Goal: Information Seeking & Learning: Find contact information

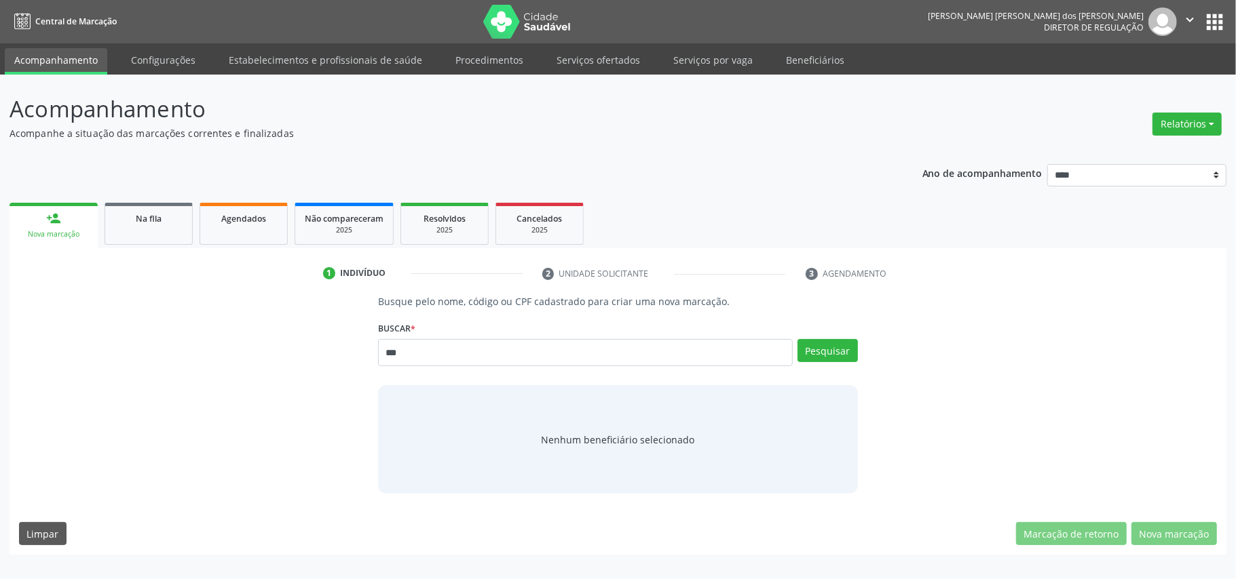
type input "***"
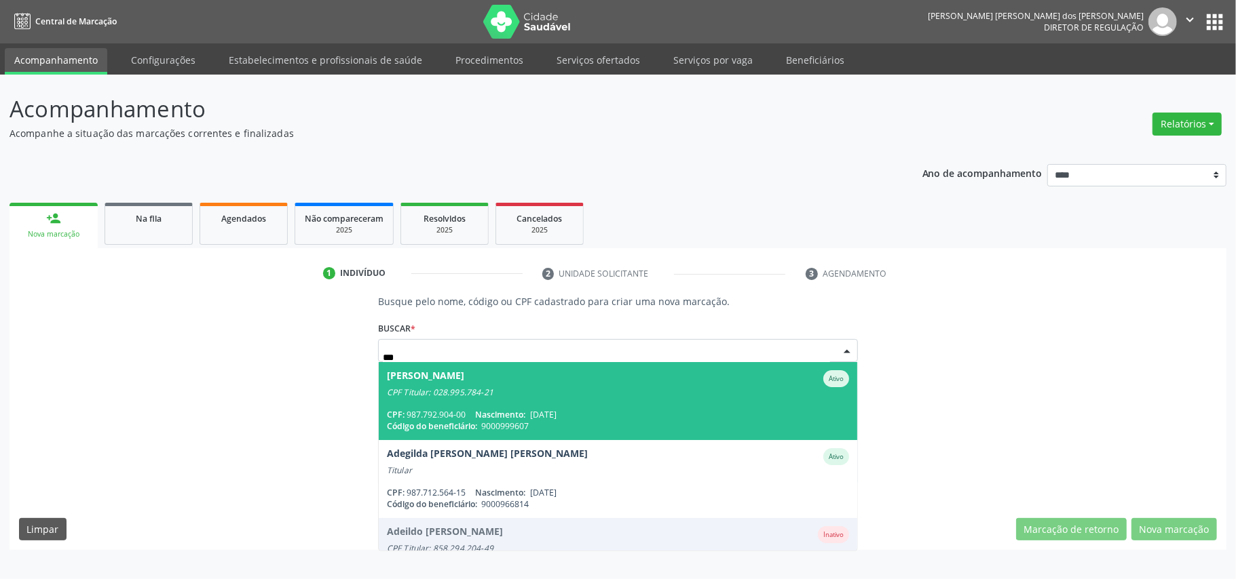
click at [624, 391] on div "CPF Titular: 028.995.784-21" at bounding box center [618, 392] width 462 height 11
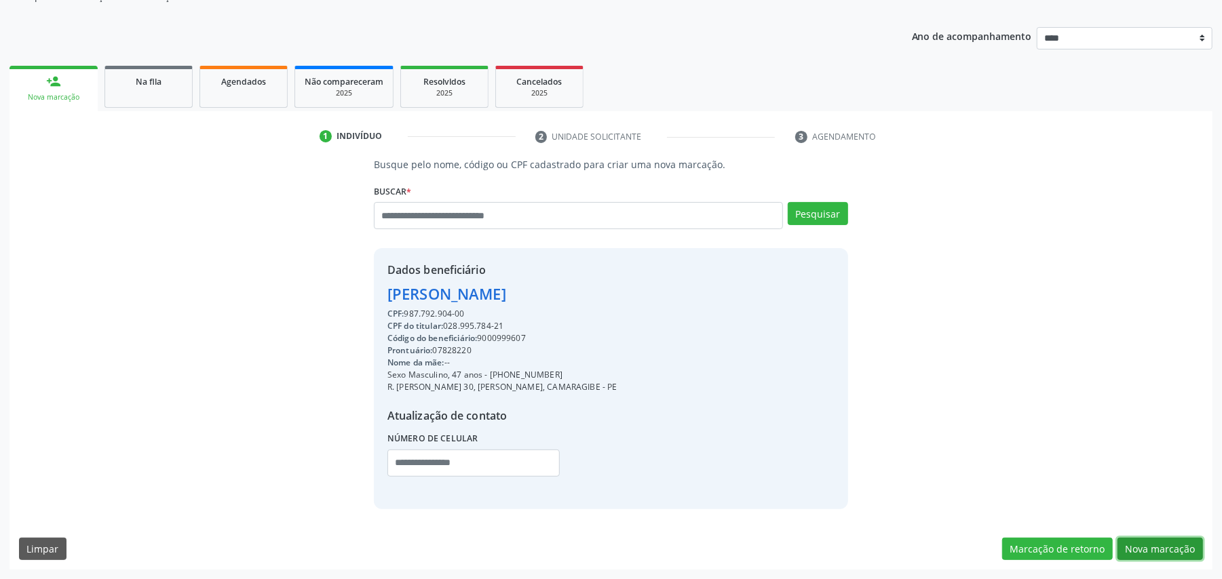
click at [1166, 541] on button "Nova marcação" at bounding box center [1160, 549] width 85 height 23
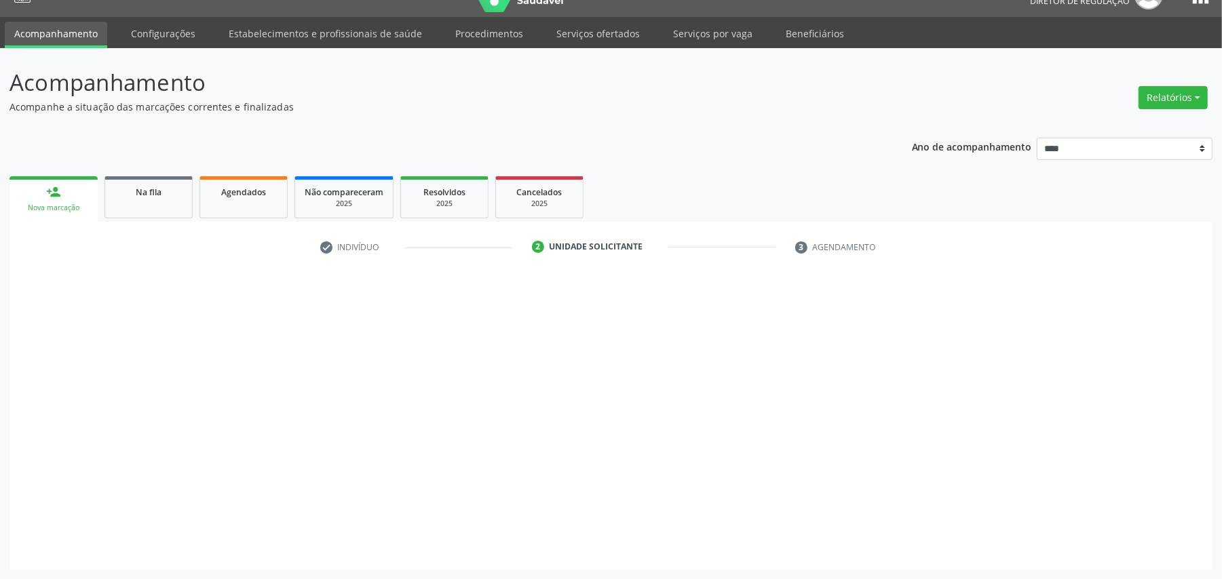
scroll to position [28, 0]
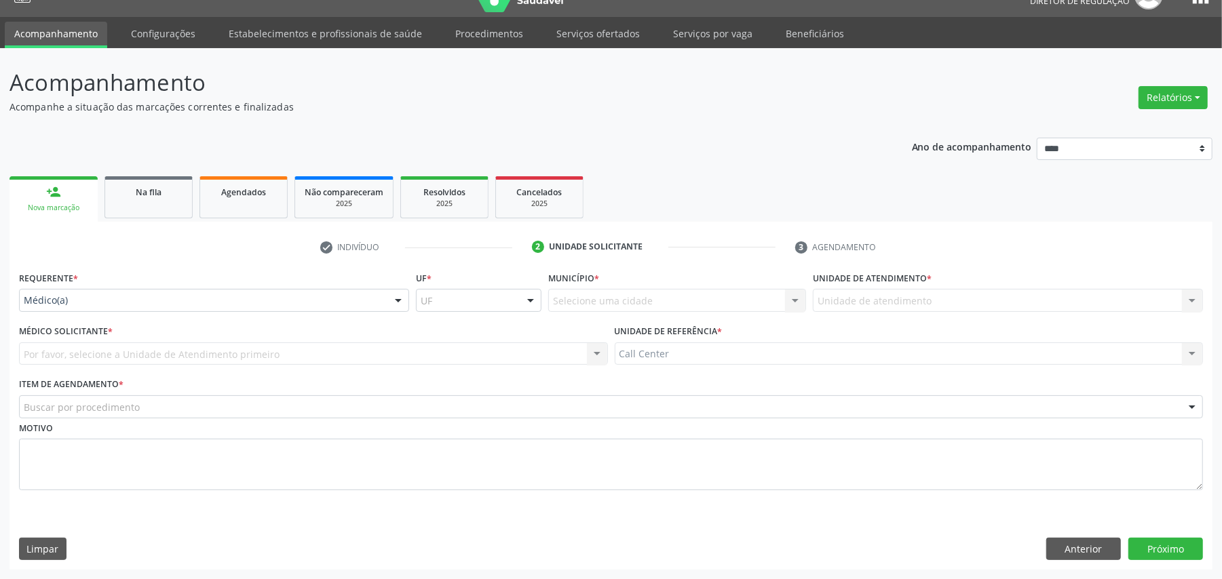
click at [77, 297] on div "Médico(a)" at bounding box center [214, 300] width 390 height 23
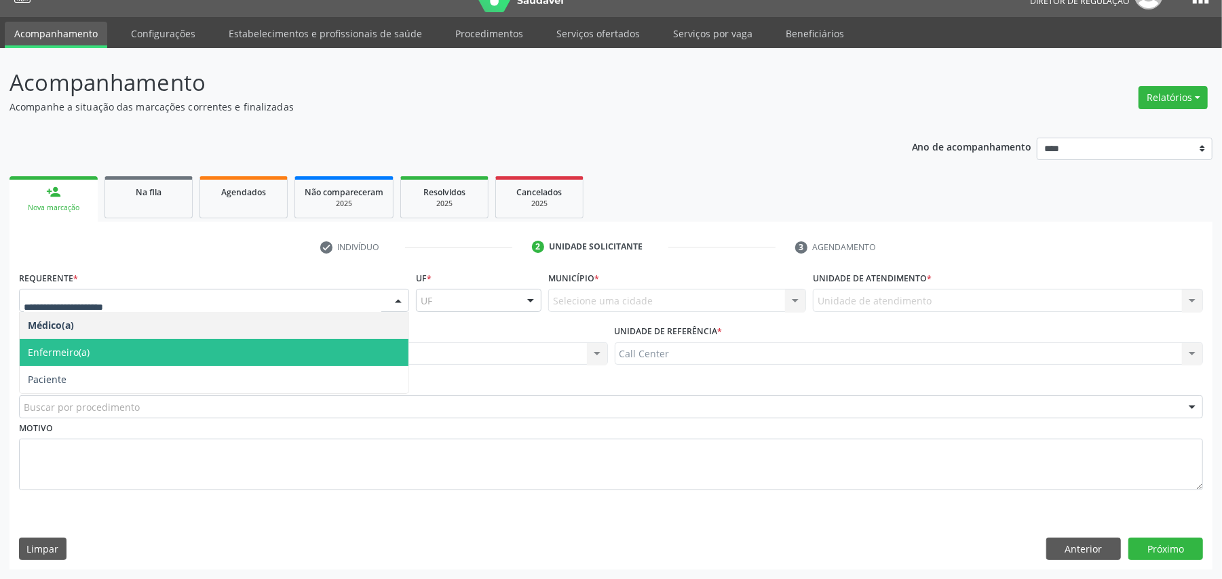
click at [93, 373] on span "Paciente" at bounding box center [214, 379] width 389 height 27
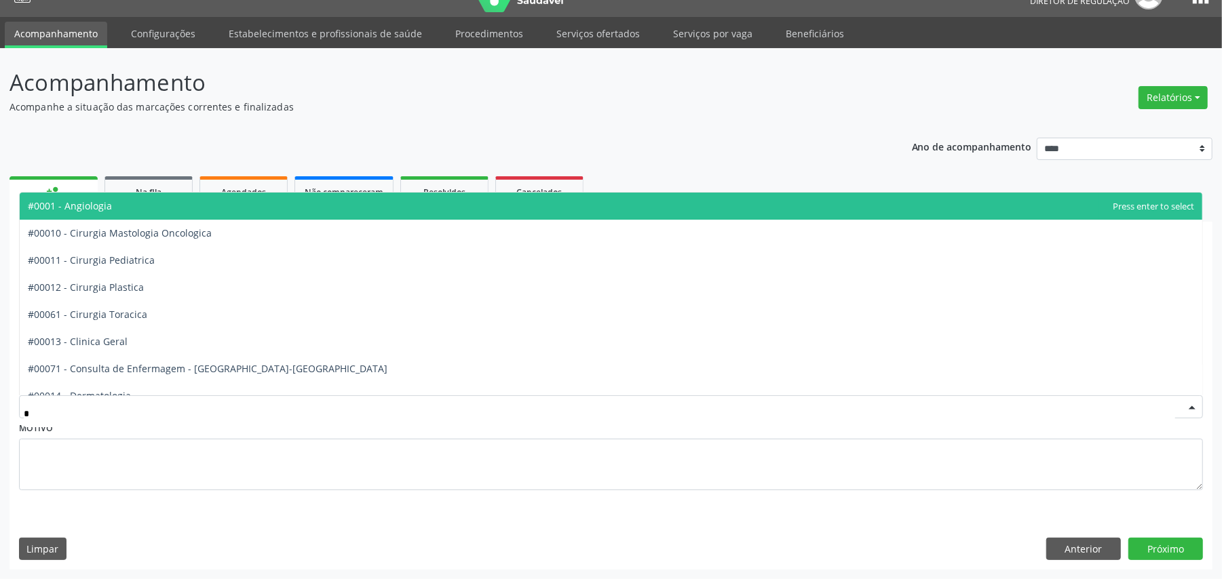
type input "**"
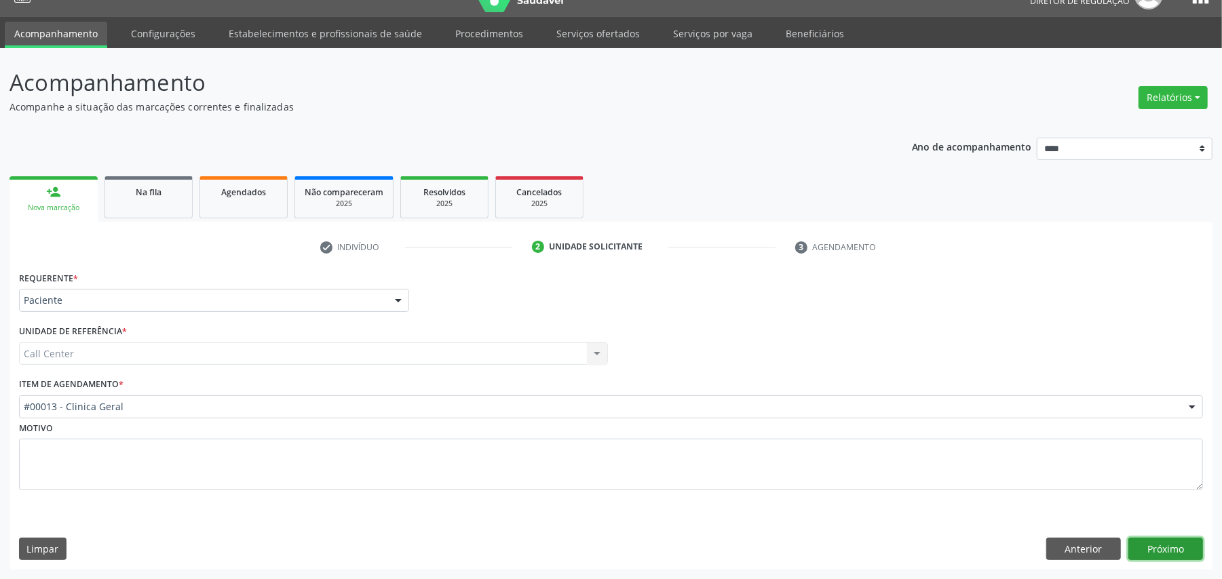
click at [1178, 558] on button "Próximo" at bounding box center [1165, 549] width 75 height 23
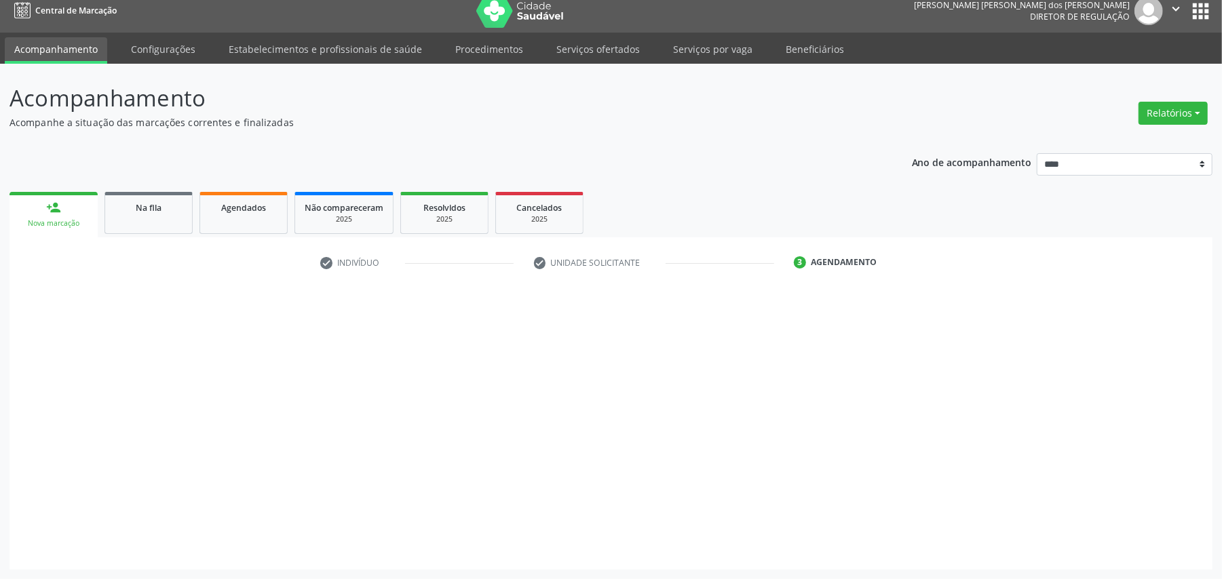
scroll to position [12, 0]
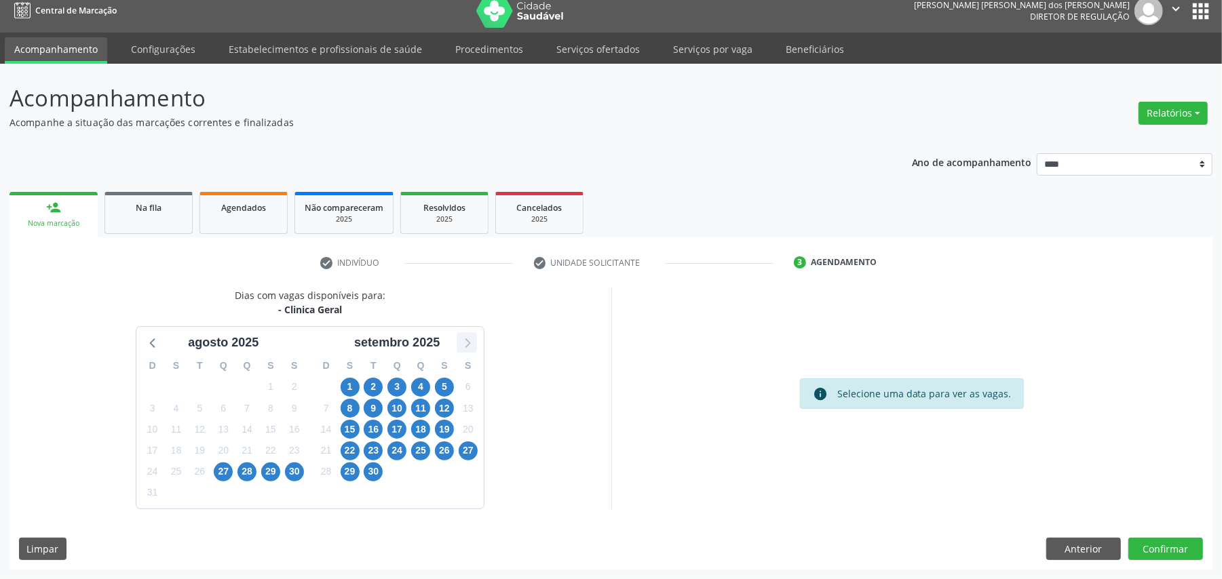
click at [468, 335] on icon at bounding box center [467, 343] width 18 height 18
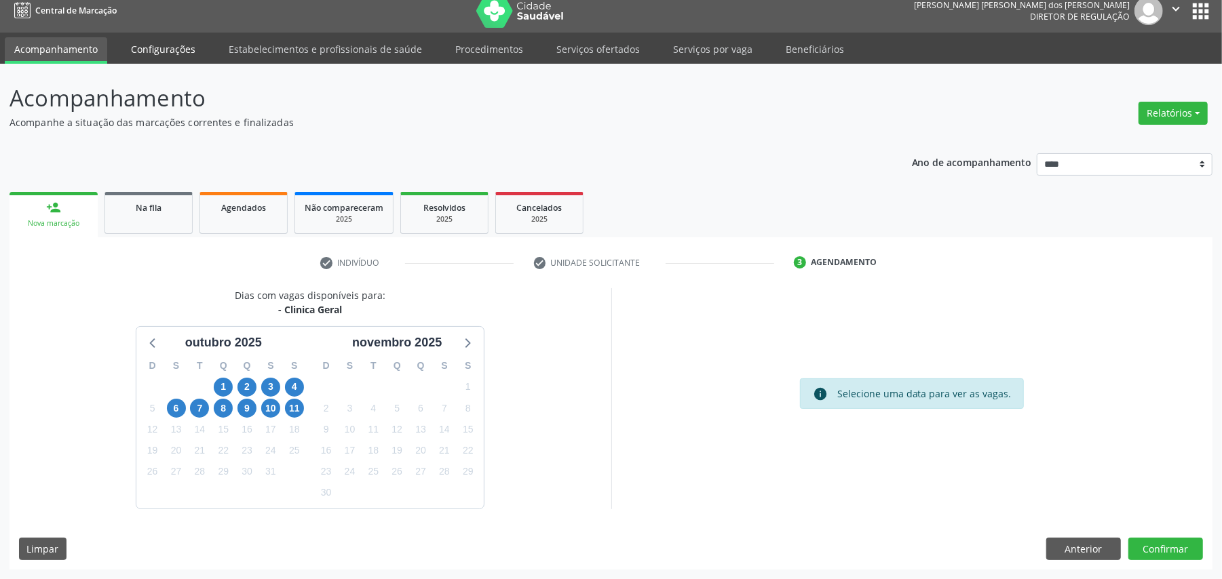
click at [188, 52] on link "Configurações" at bounding box center [162, 49] width 83 height 24
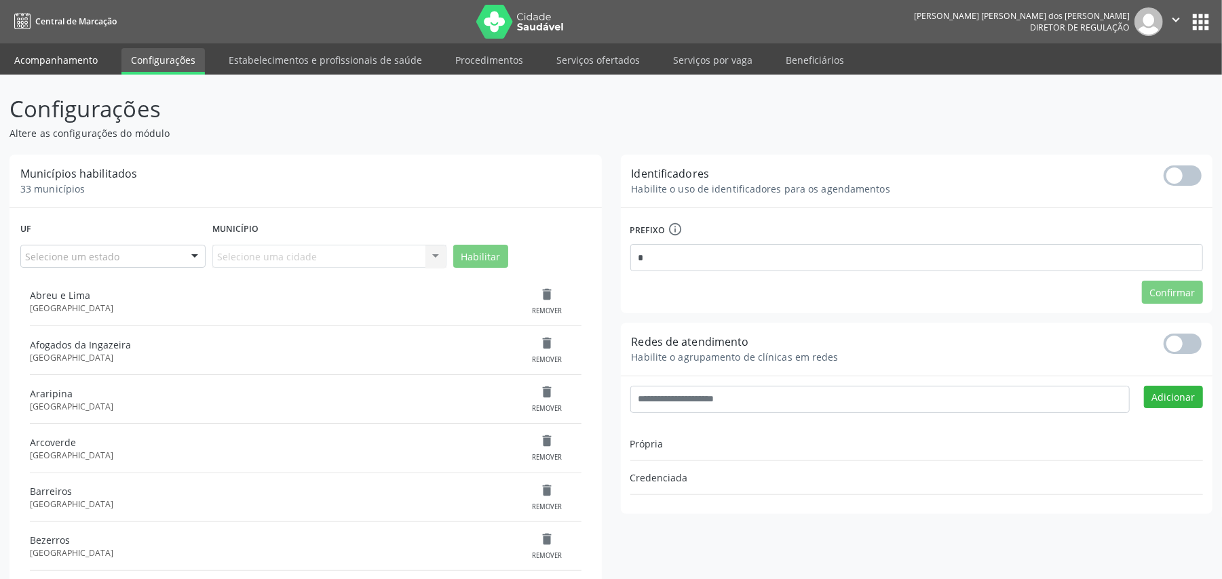
click at [52, 56] on link "Acompanhamento" at bounding box center [56, 60] width 102 height 24
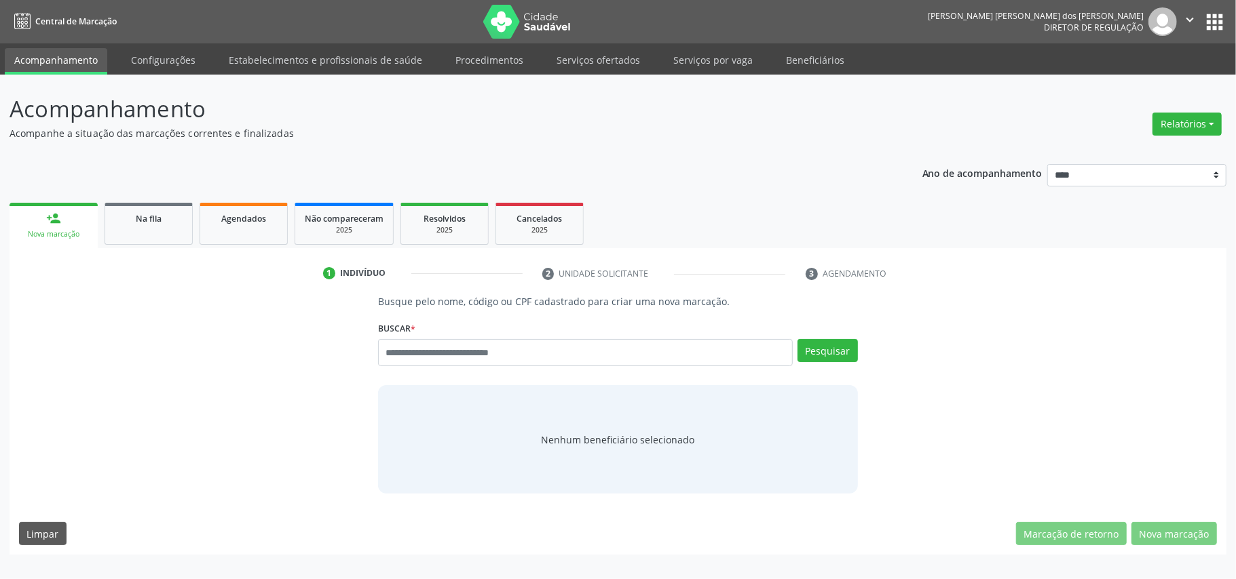
click at [1192, 16] on icon "" at bounding box center [1189, 19] width 15 height 15
click at [1135, 93] on ul "Configurações Sair" at bounding box center [1154, 68] width 95 height 59
click at [1127, 80] on link "Sair" at bounding box center [1155, 82] width 94 height 19
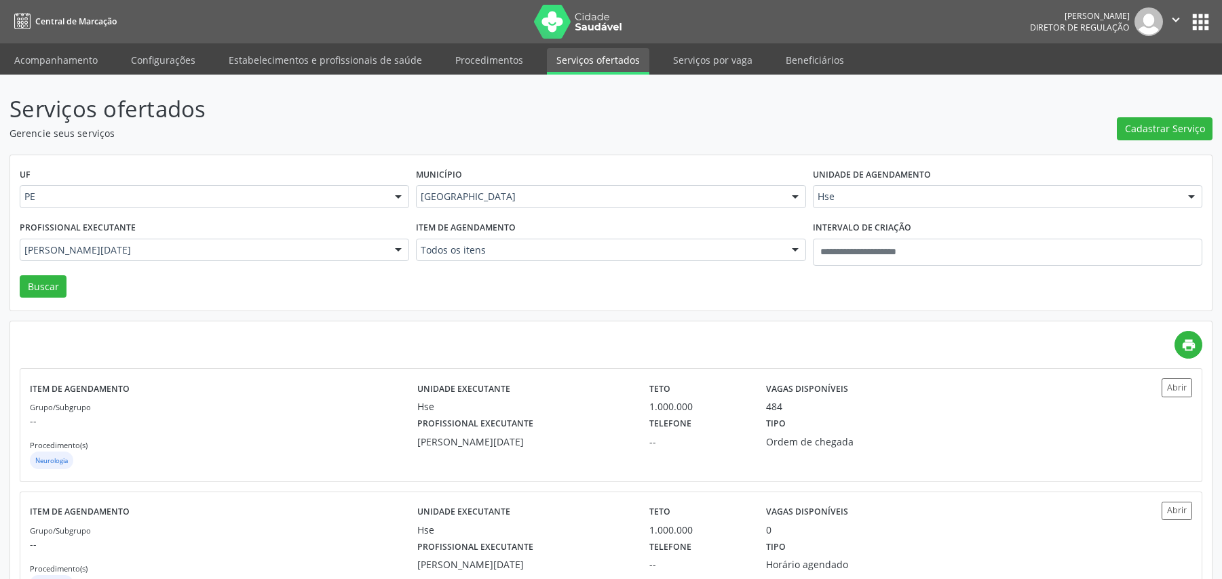
scroll to position [57, 0]
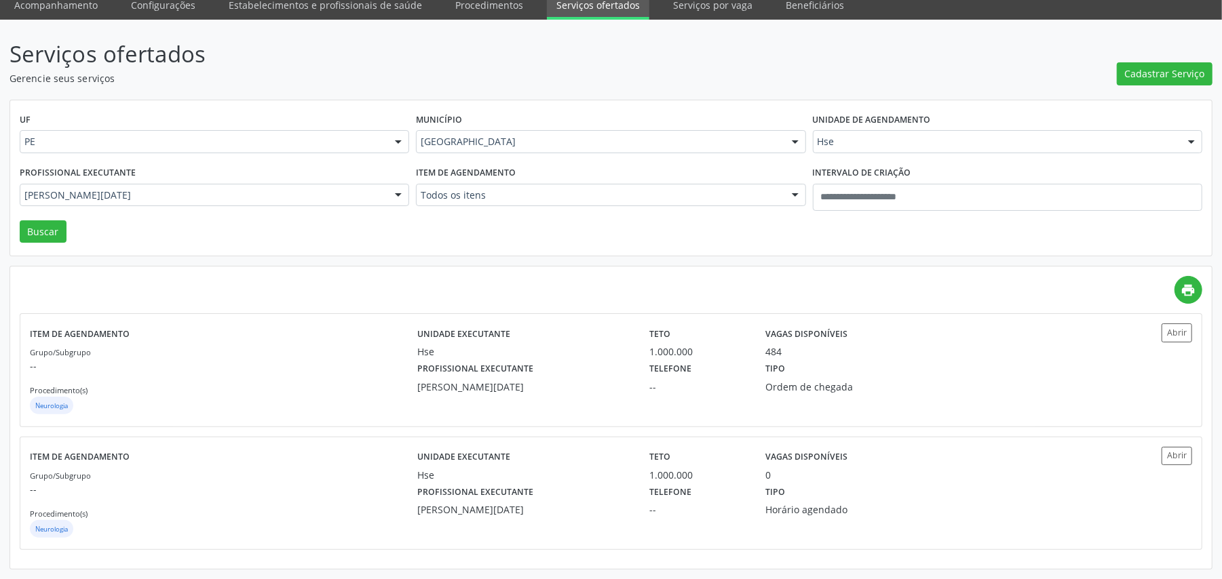
click at [328, 184] on div "[PERSON_NAME][DATE]" at bounding box center [214, 195] width 389 height 23
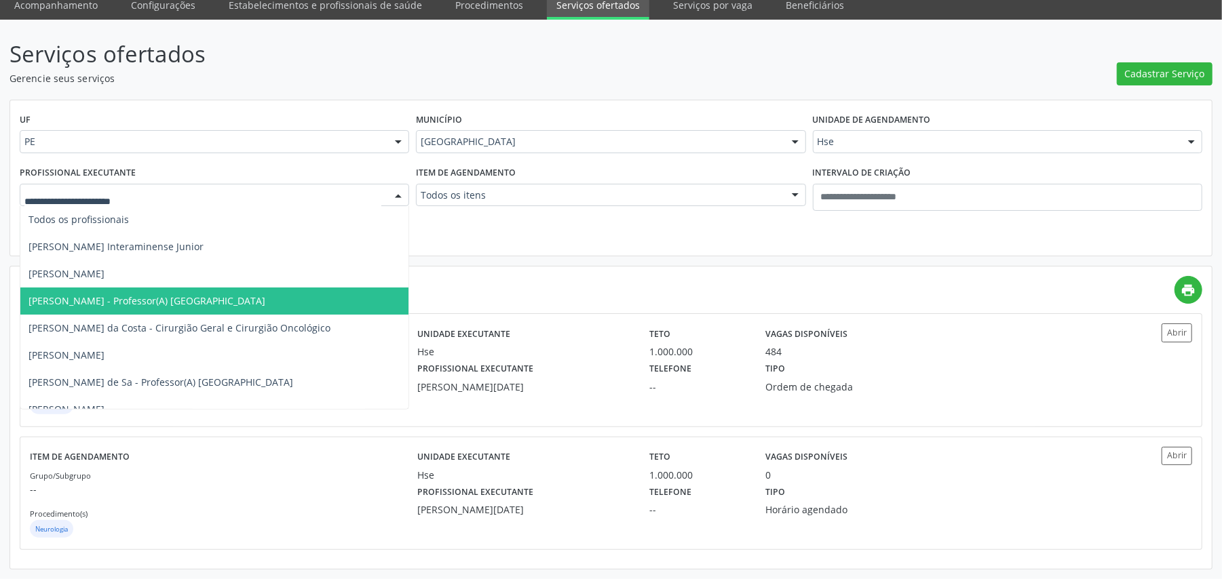
paste input "********"
type input "********"
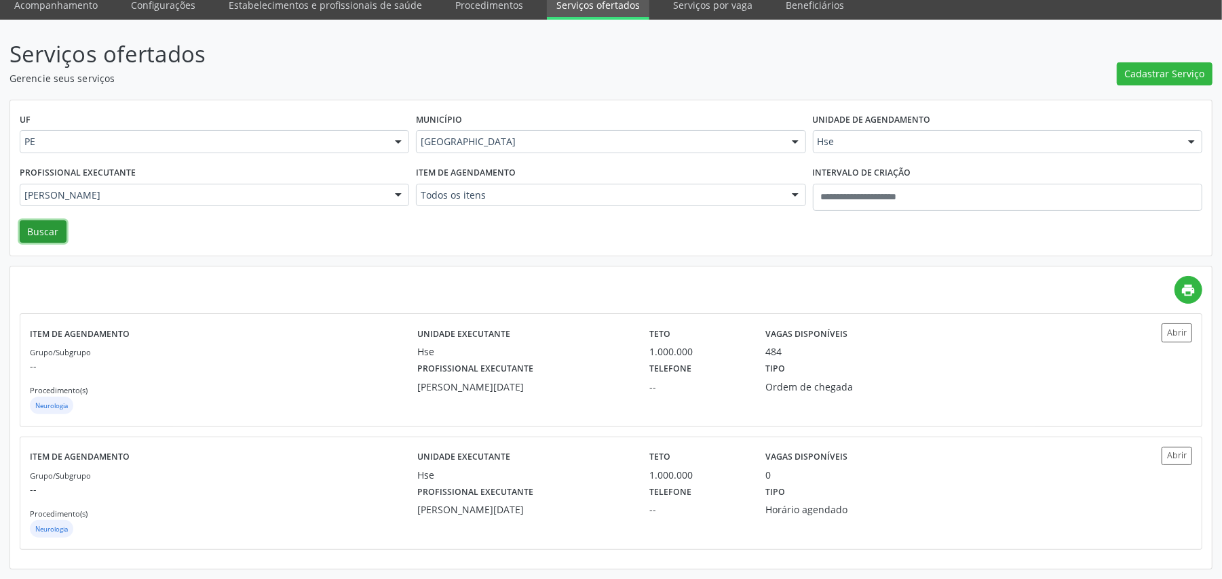
click at [35, 236] on button "Buscar" at bounding box center [43, 232] width 47 height 23
click at [674, 369] on label "Telefone" at bounding box center [670, 369] width 42 height 21
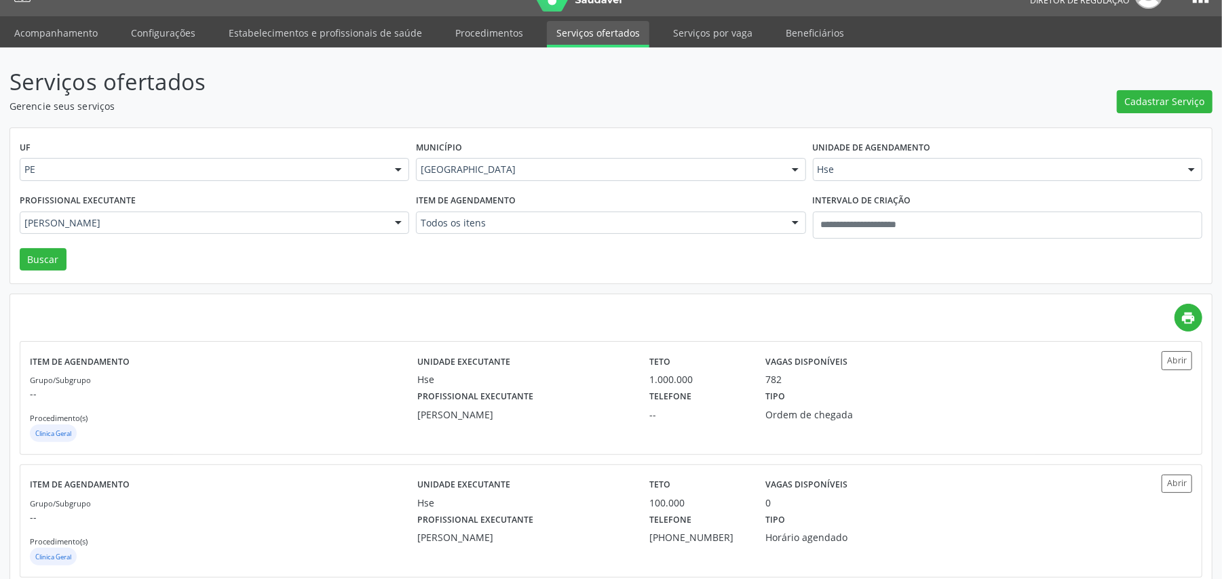
scroll to position [0, 0]
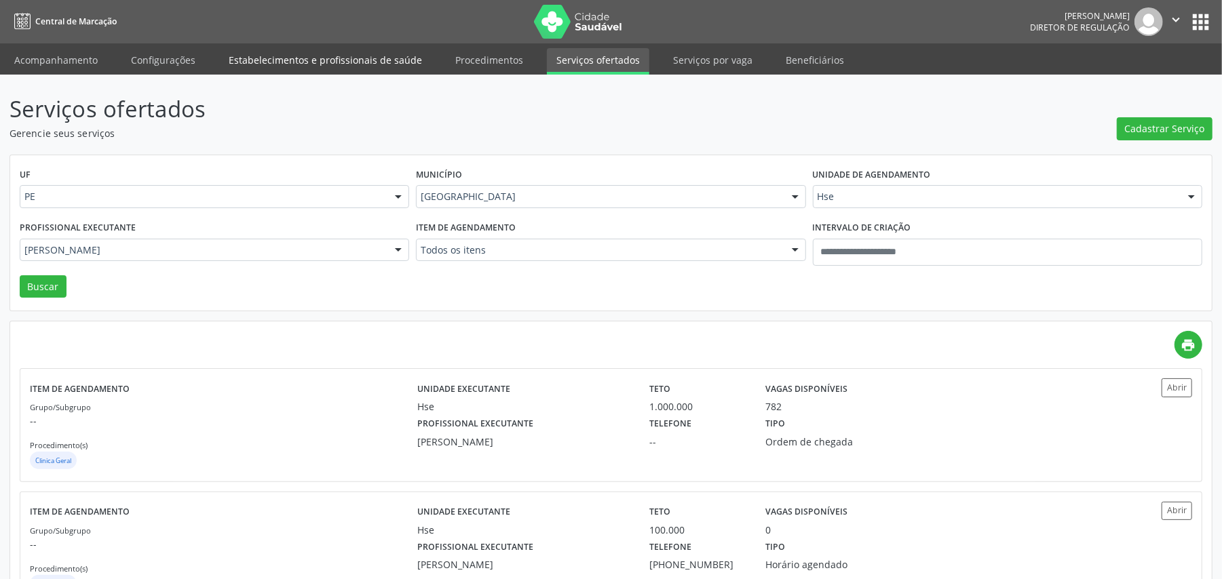
click at [342, 58] on link "Estabelecimentos e profissionais de saúde" at bounding box center [325, 60] width 212 height 24
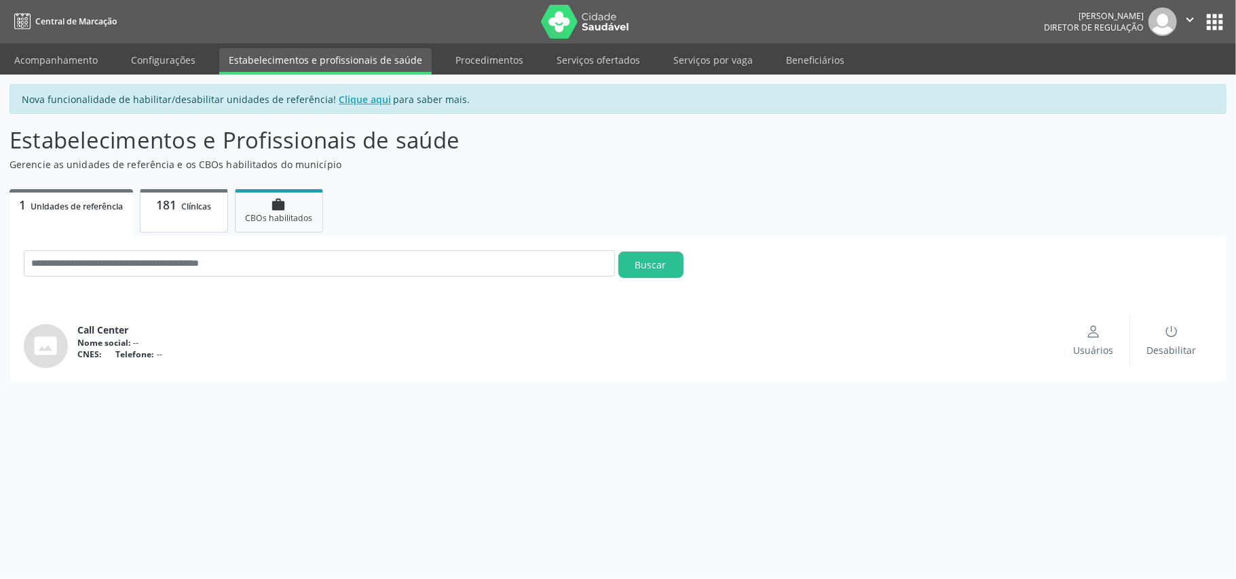
click at [208, 202] on span "Clínicas" at bounding box center [196, 207] width 30 height 12
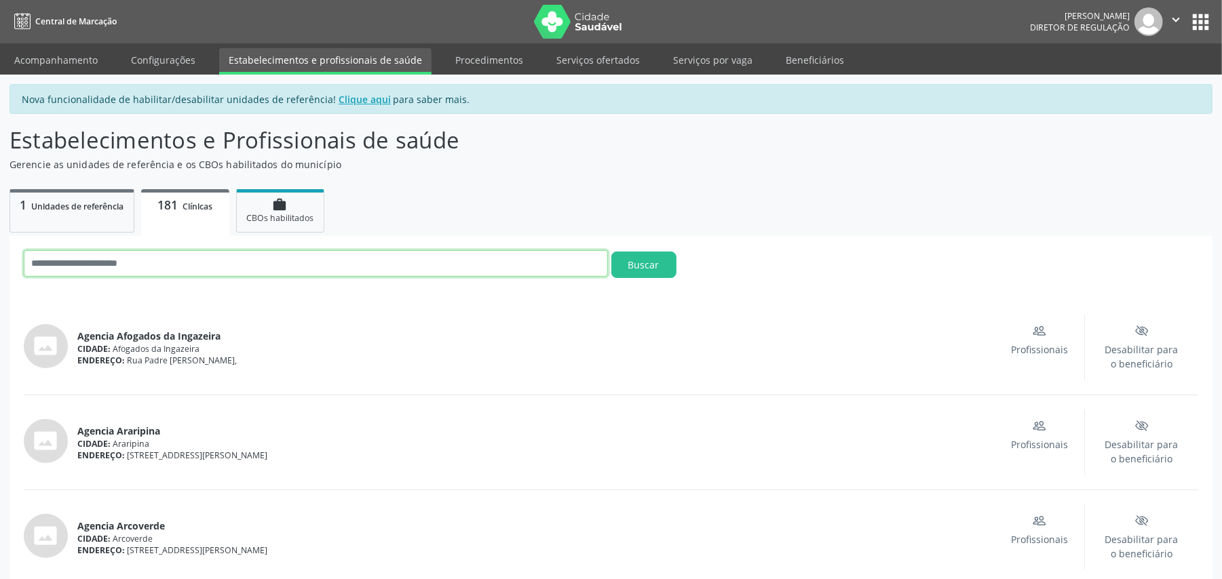
click at [215, 261] on input "text" at bounding box center [316, 263] width 584 height 26
click at [611, 252] on button "Buscar" at bounding box center [643, 265] width 65 height 26
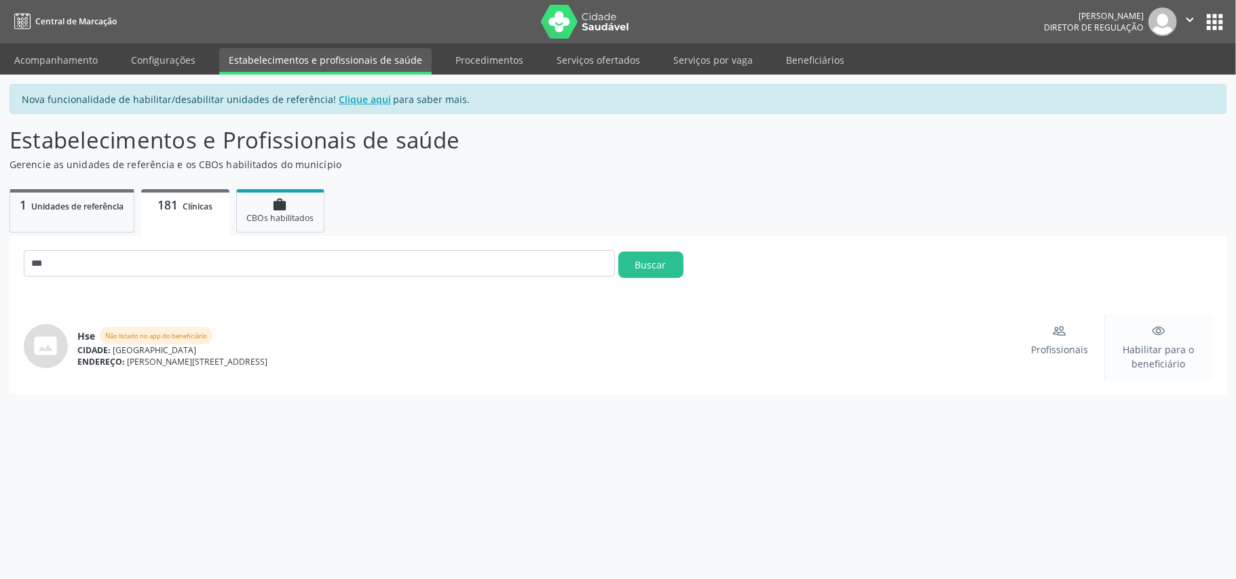
click at [1163, 334] on icon "Eye" at bounding box center [1159, 331] width 14 height 14
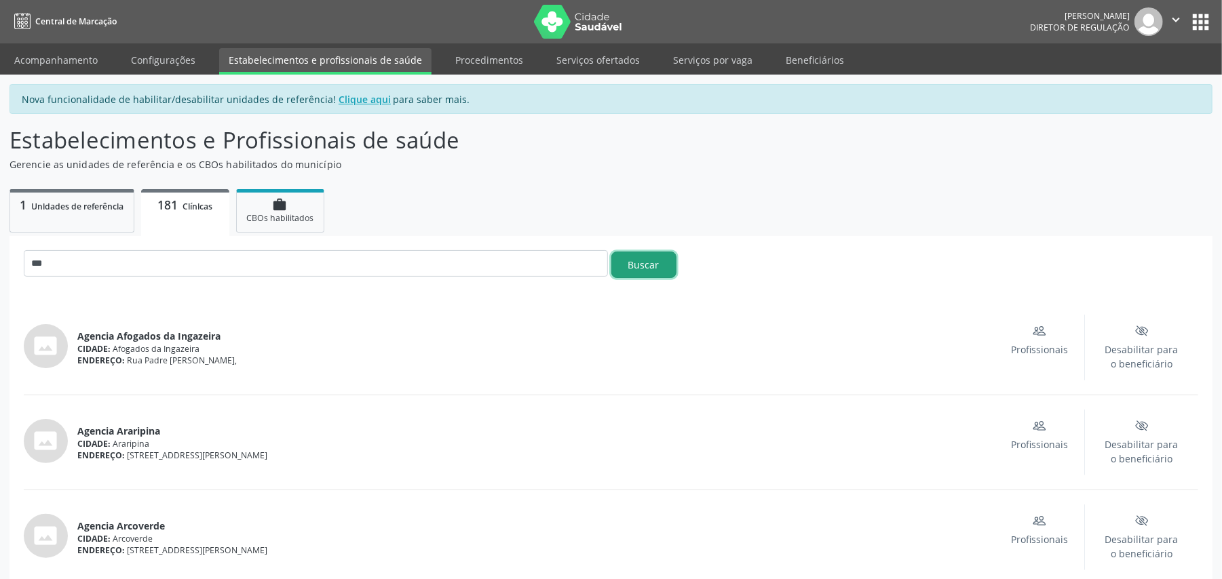
click at [643, 256] on button "Buscar" at bounding box center [643, 265] width 65 height 26
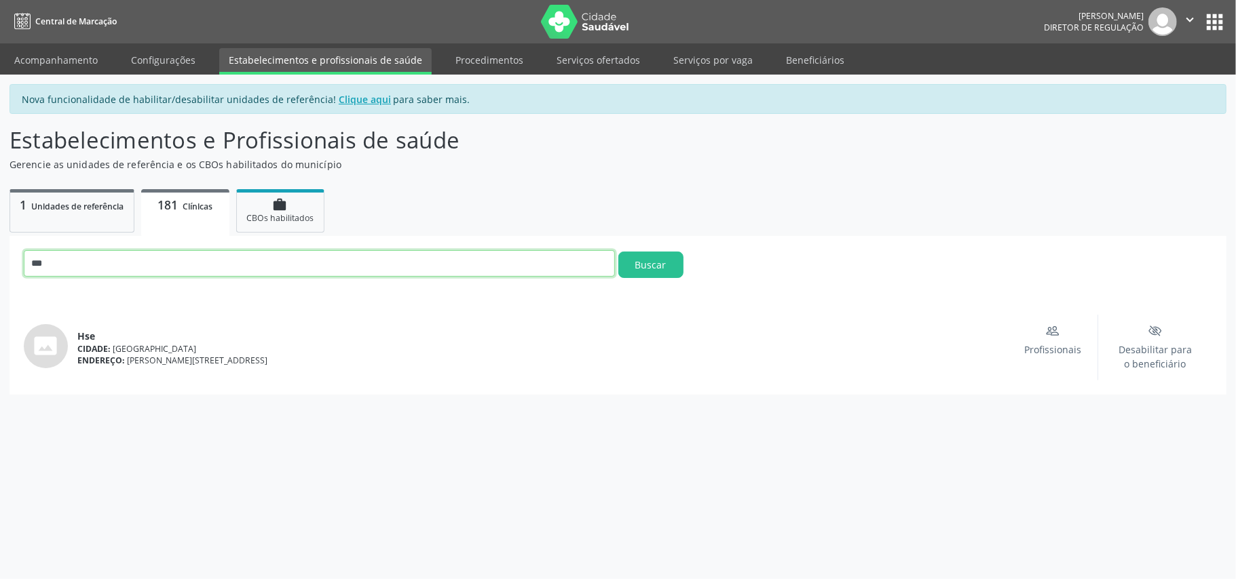
click at [297, 263] on input "***" at bounding box center [319, 263] width 591 height 26
click at [618, 252] on button "Buscar" at bounding box center [650, 265] width 65 height 26
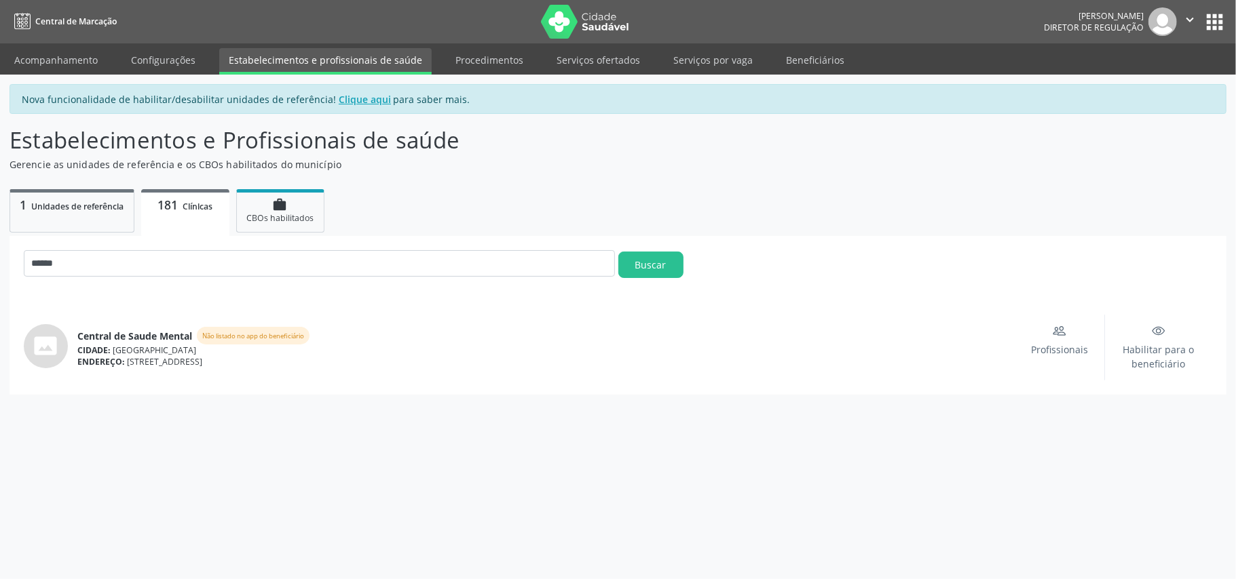
click at [294, 242] on div "****** Buscar photo_size_select_actual Central de Saude Mental Não listado no a…" at bounding box center [617, 315] width 1217 height 159
click at [278, 263] on input "******" at bounding box center [319, 263] width 591 height 26
click at [618, 252] on button "Buscar" at bounding box center [650, 265] width 65 height 26
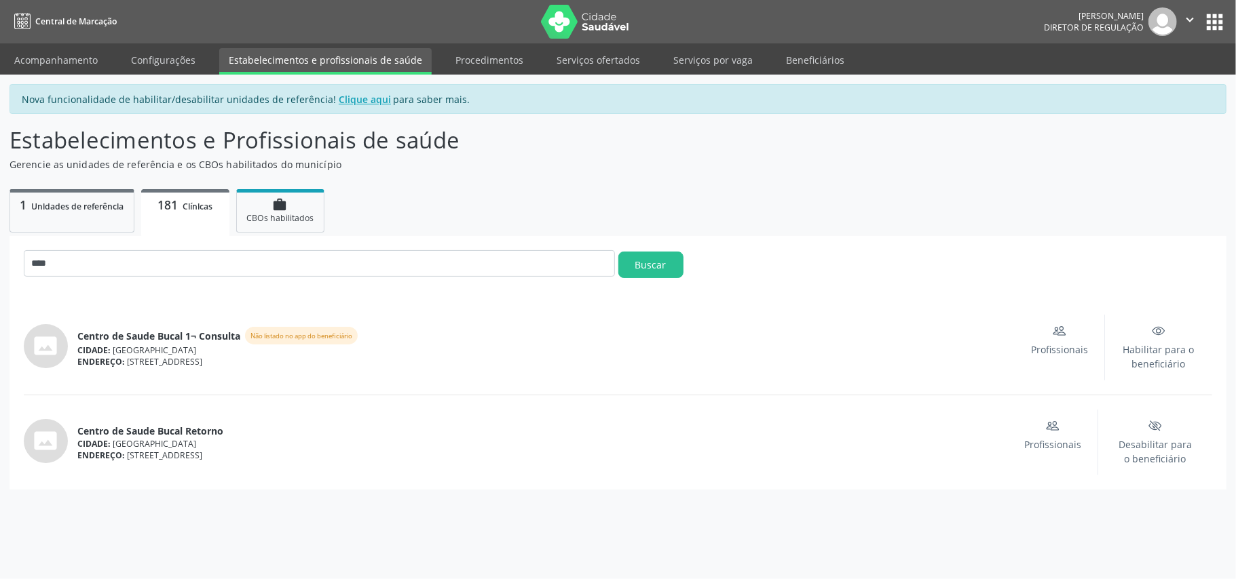
click at [657, 278] on div "**** Buscar" at bounding box center [617, 268] width 1195 height 36
click at [642, 254] on button "Buscar" at bounding box center [650, 265] width 65 height 26
click at [100, 266] on input "****" at bounding box center [319, 263] width 591 height 26
click at [101, 266] on input "****" at bounding box center [319, 263] width 591 height 26
type input "*******"
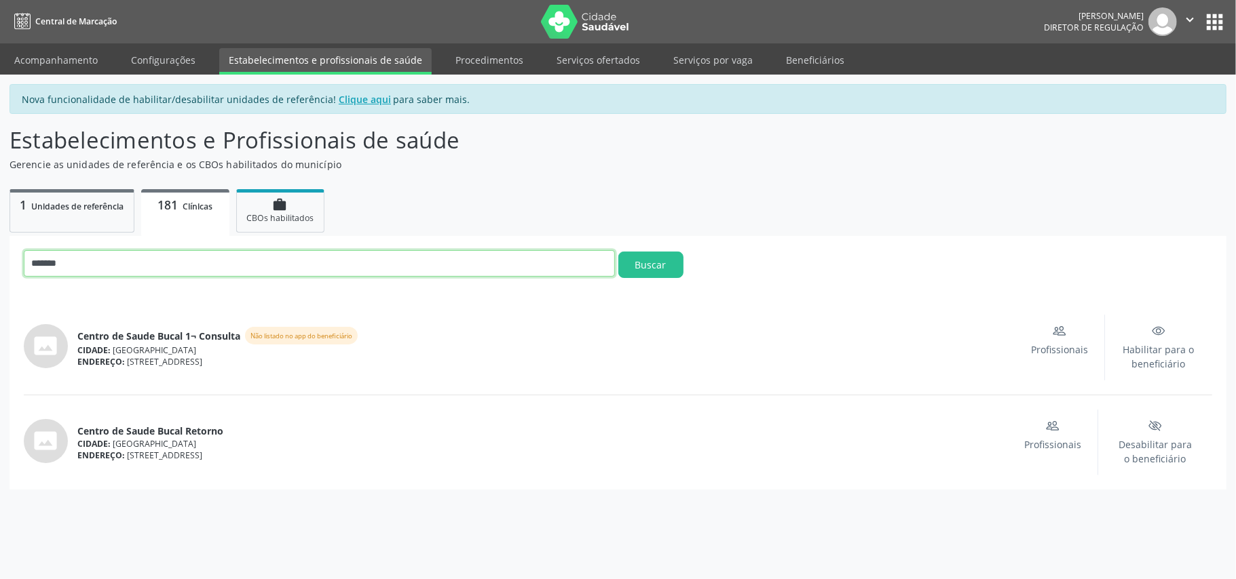
click at [618, 252] on button "Buscar" at bounding box center [650, 265] width 65 height 26
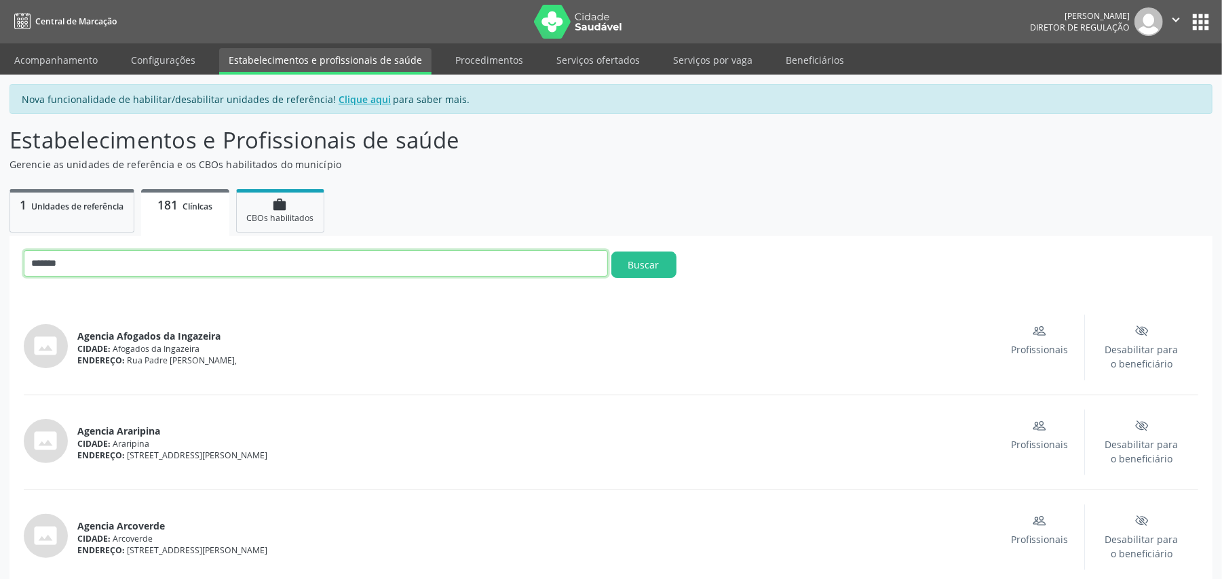
click at [183, 267] on input "*******" at bounding box center [316, 263] width 584 height 26
click at [627, 256] on button "Buscar" at bounding box center [643, 265] width 65 height 26
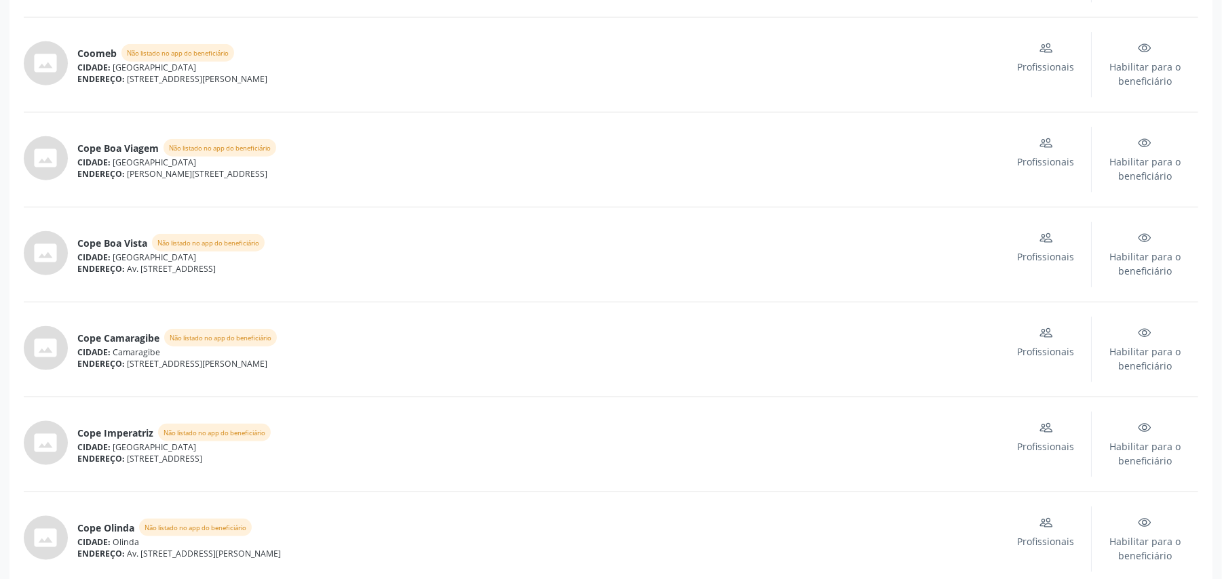
scroll to position [8390, 0]
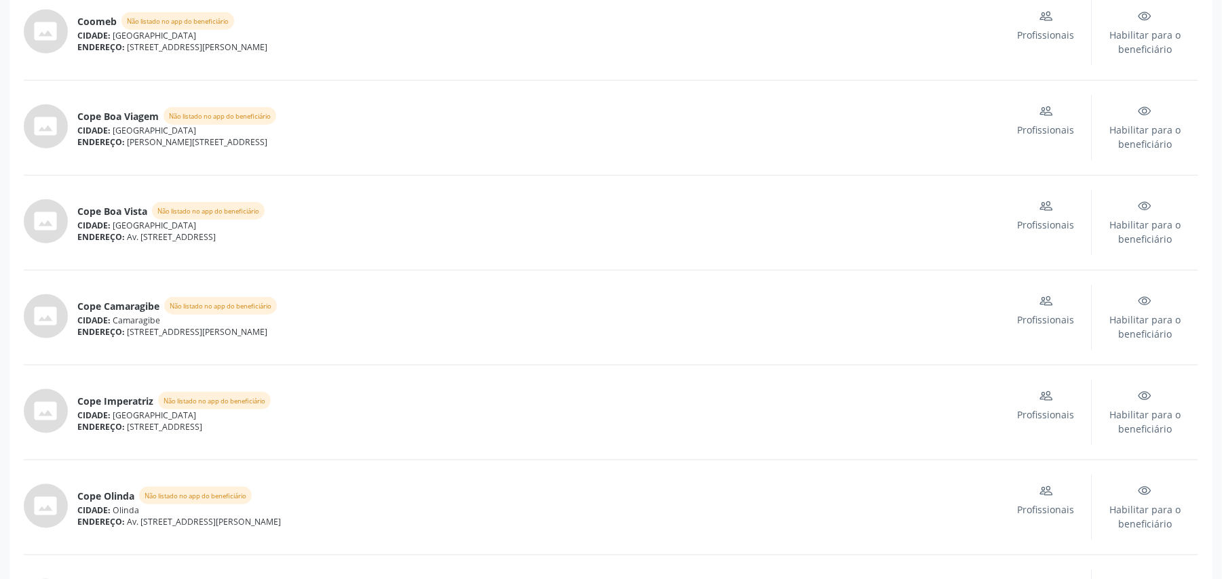
drag, startPoint x: 304, startPoint y: 256, endPoint x: 79, endPoint y: 251, distance: 224.7
click at [79, 243] on div "ENDEREÇO: Av. Conde da Boa Vista, nº 1512, Boa Vista" at bounding box center [539, 237] width 924 height 12
copy div "ENDEREÇO: Av. Conde da Boa Vista, nº 1512, Boa Vista"
click at [1054, 232] on span "Profissionais" at bounding box center [1046, 225] width 57 height 14
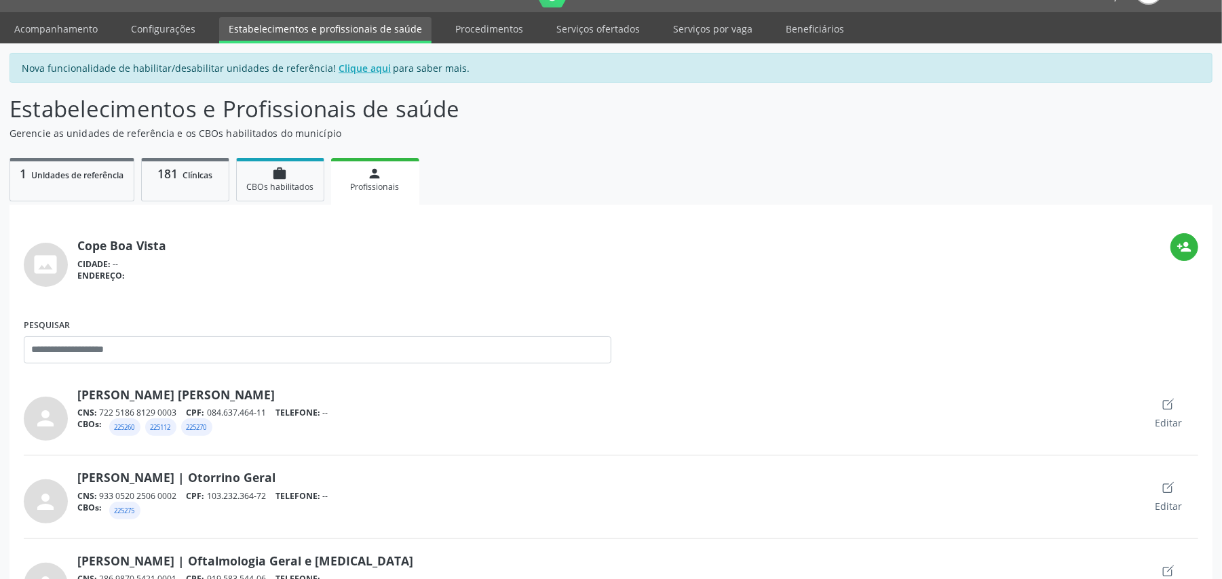
scroll to position [0, 0]
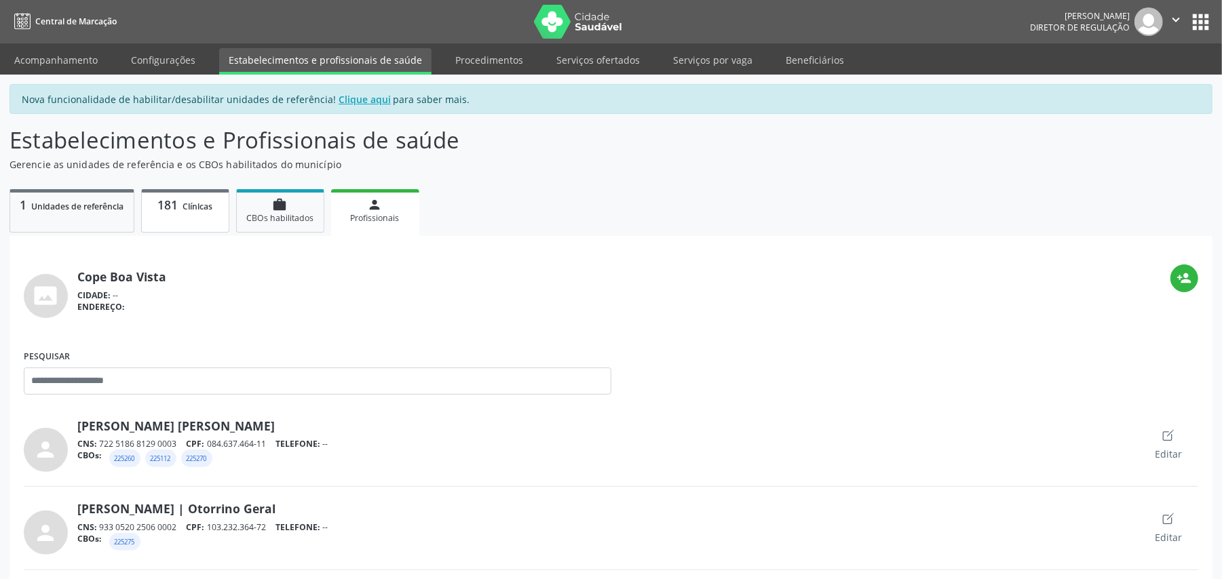
click at [180, 217] on link "181 Clínicas" at bounding box center [185, 210] width 88 height 43
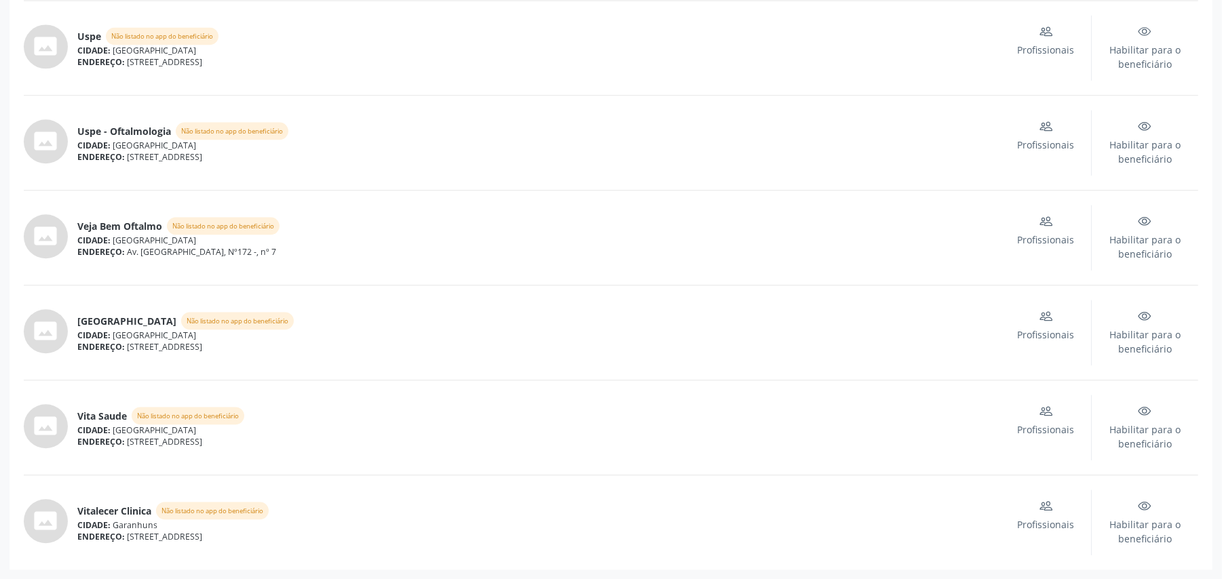
scroll to position [16965, 0]
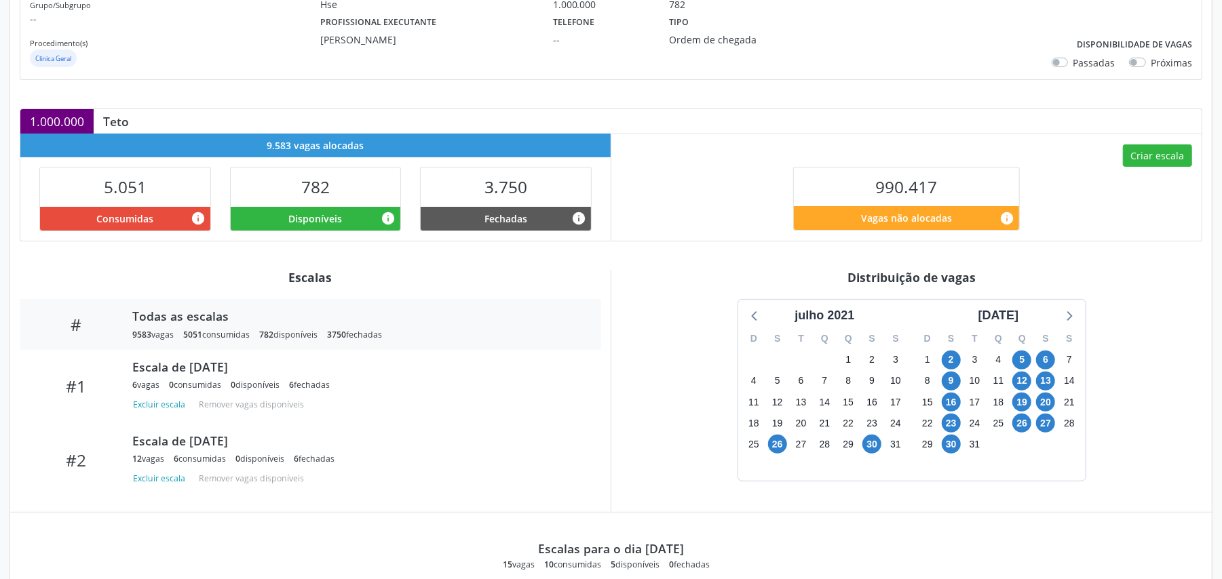
scroll to position [362, 0]
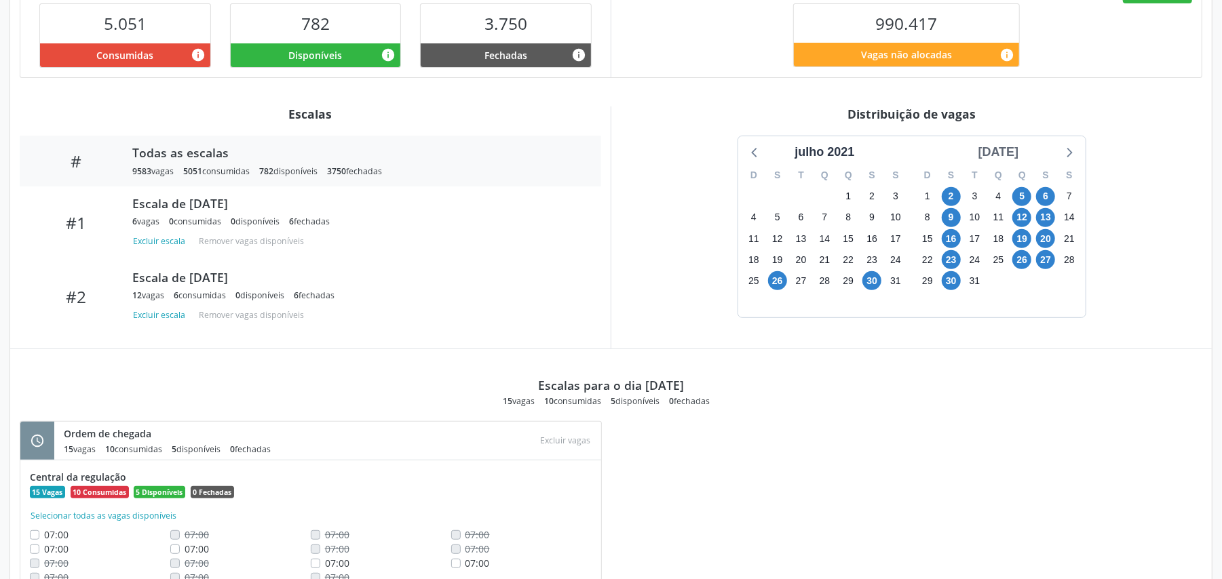
click at [987, 152] on div "agosto 2021" at bounding box center [999, 152] width 52 height 18
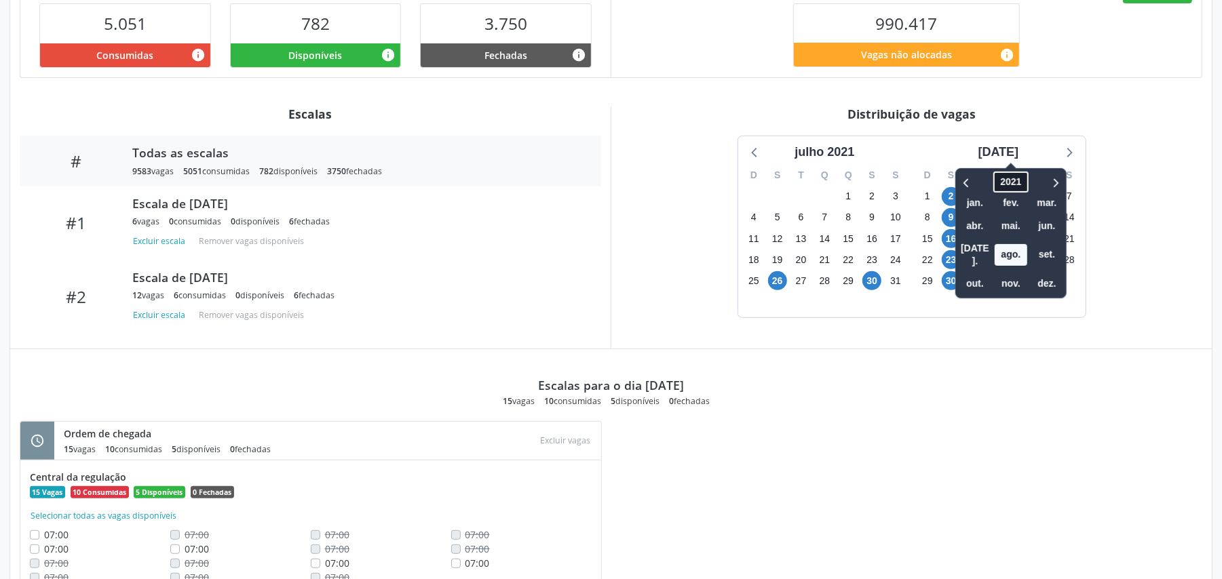
click at [993, 183] on span "2021" at bounding box center [1010, 182] width 35 height 21
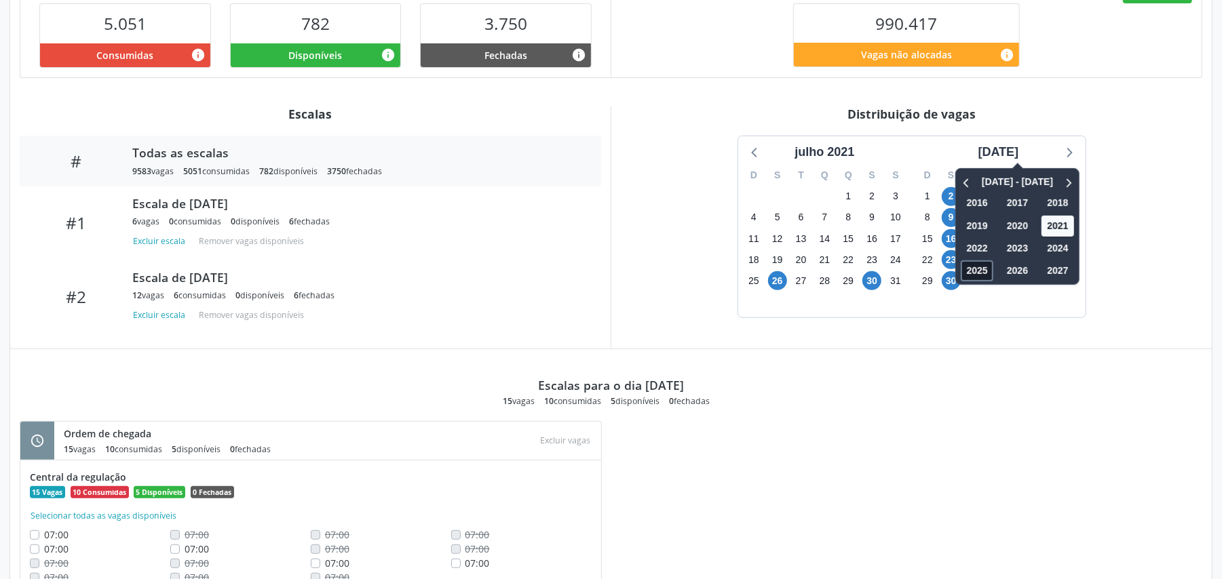
click at [964, 267] on span "2025" at bounding box center [977, 271] width 33 height 21
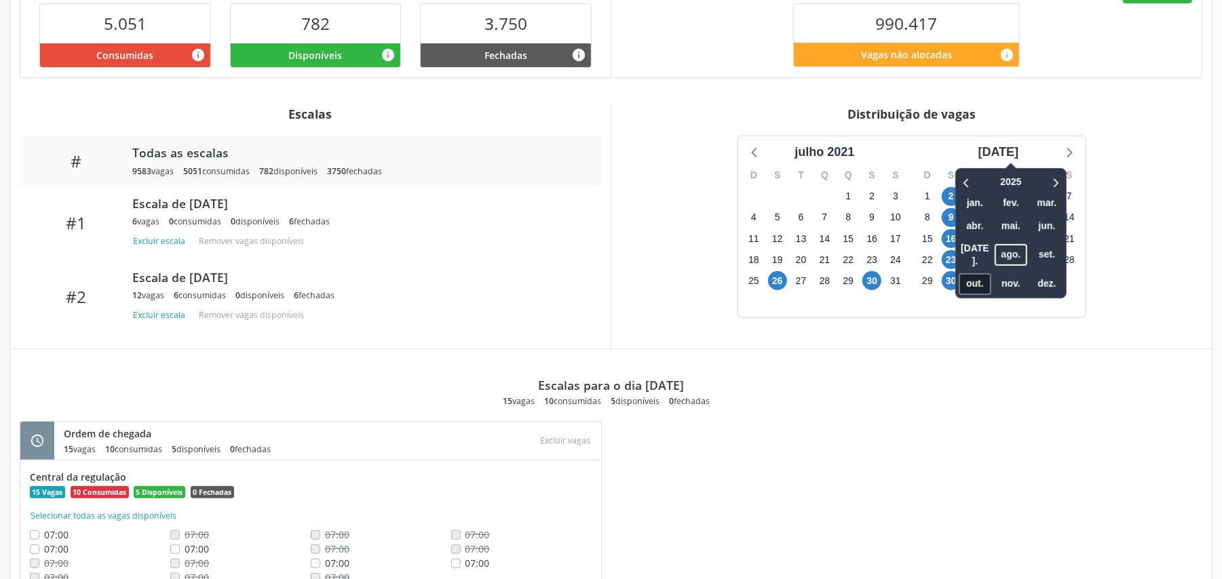
click at [959, 275] on span "out." at bounding box center [975, 283] width 33 height 21
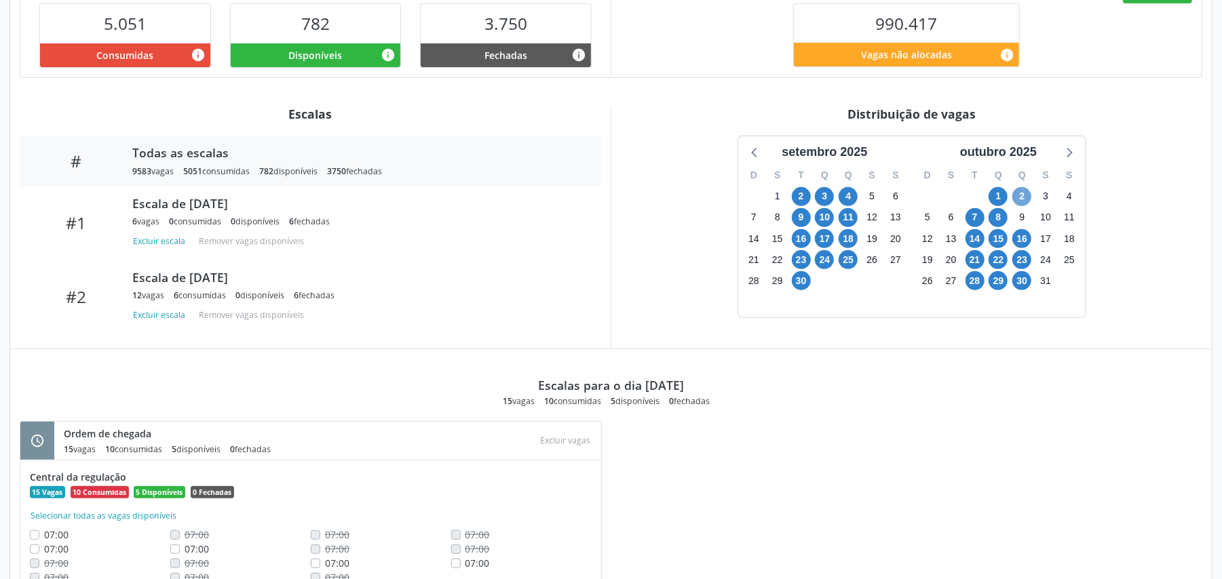
click at [1026, 202] on span "2" at bounding box center [1021, 196] width 19 height 19
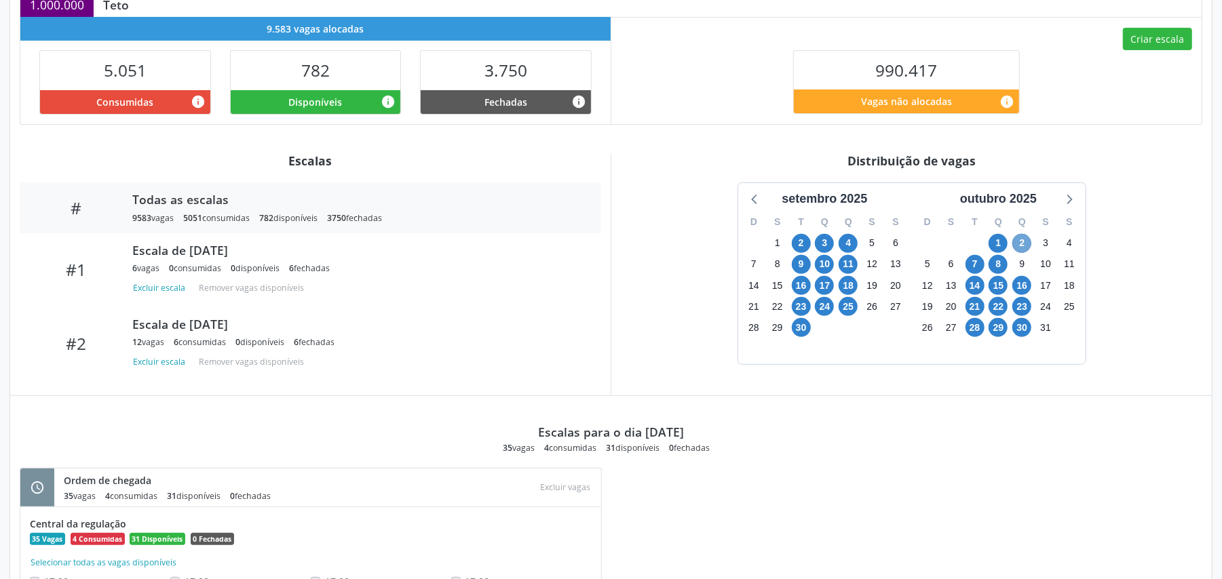
scroll to position [313, 0]
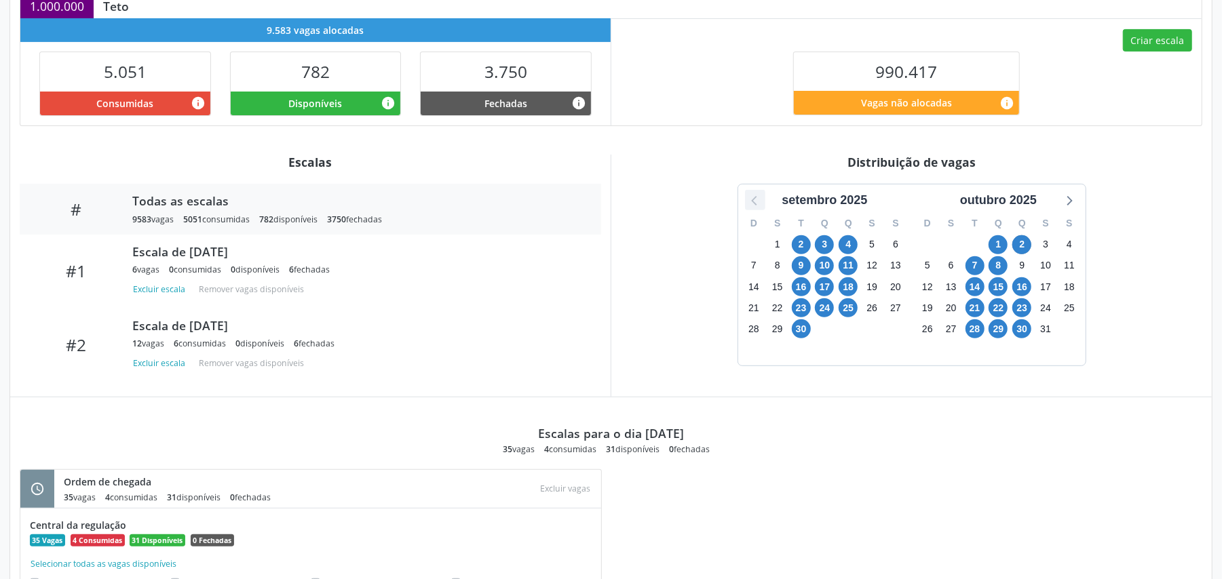
click at [748, 199] on icon at bounding box center [755, 200] width 18 height 18
click at [995, 328] on span "27" at bounding box center [998, 329] width 19 height 19
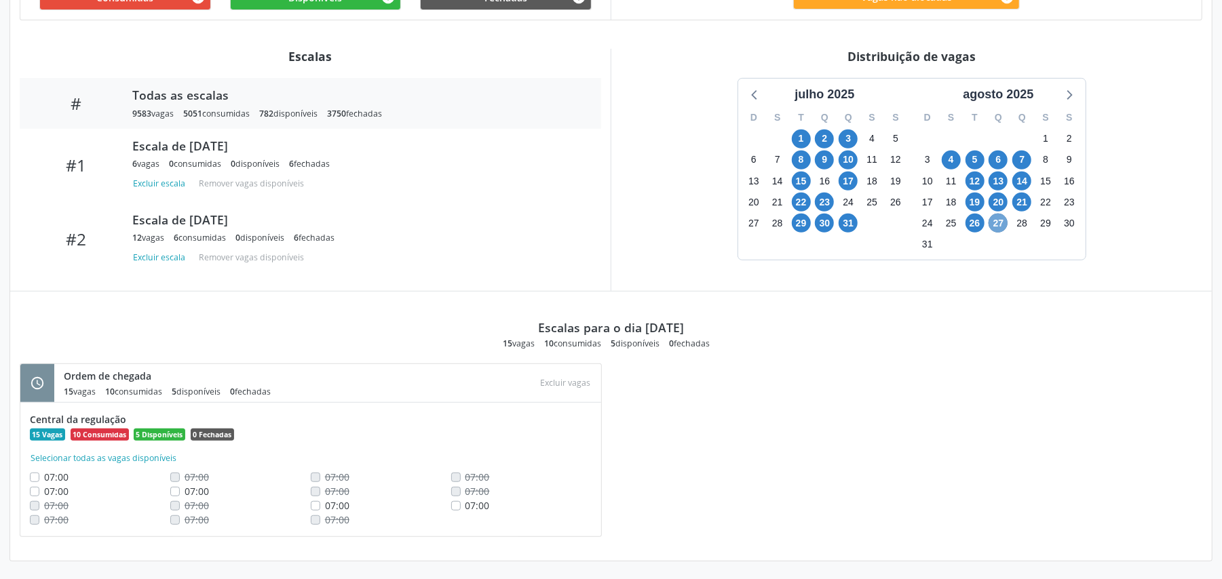
scroll to position [423, 0]
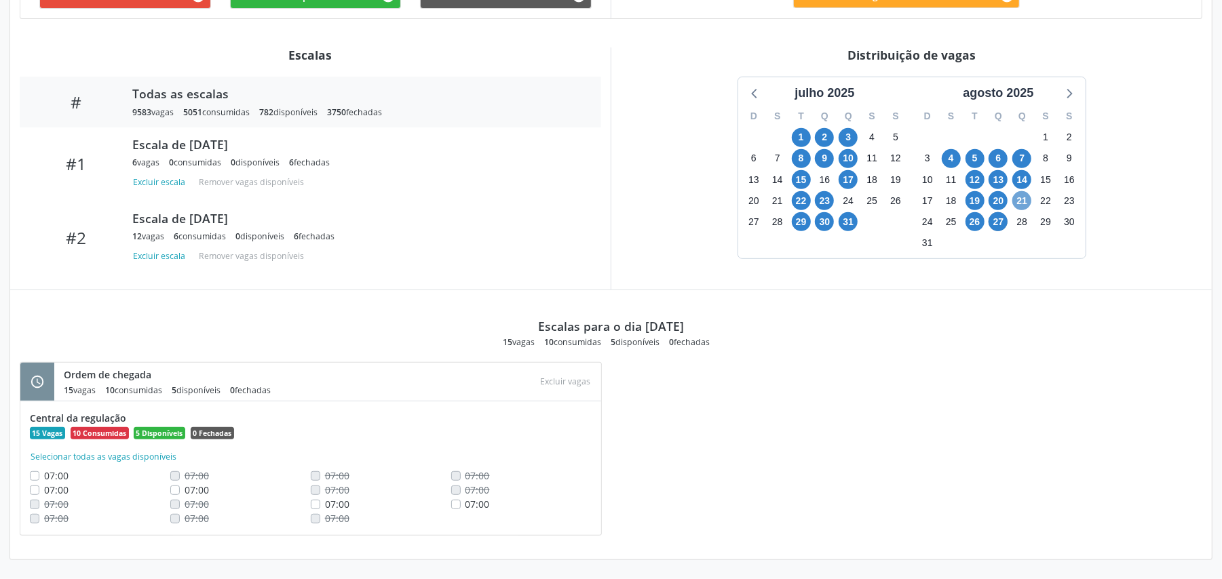
click at [1024, 202] on span "21" at bounding box center [1021, 200] width 19 height 19
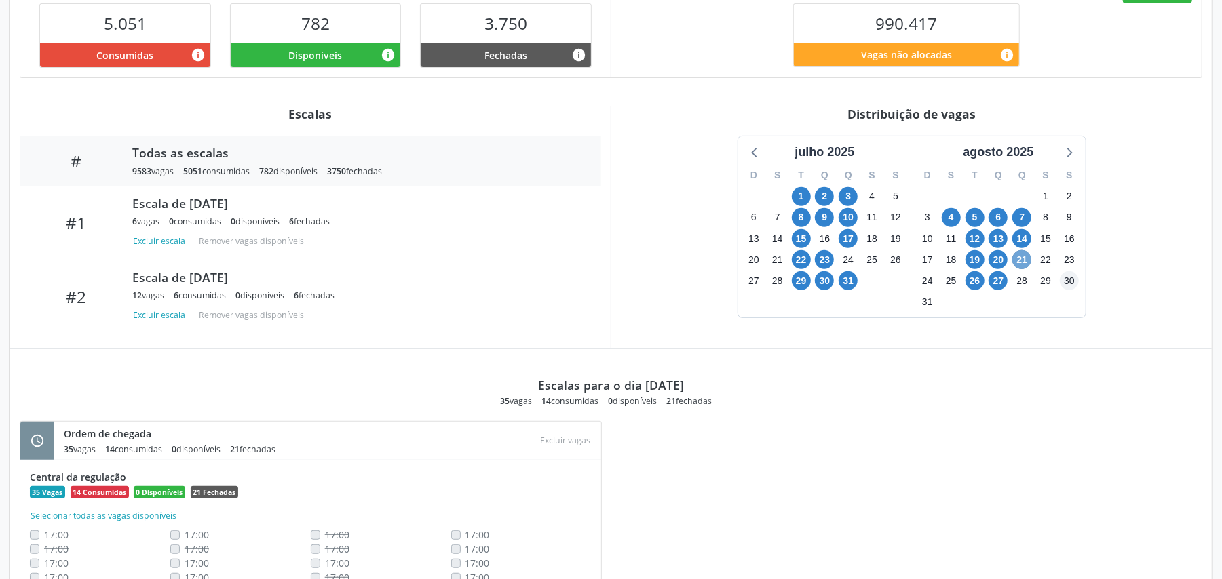
scroll to position [404, 0]
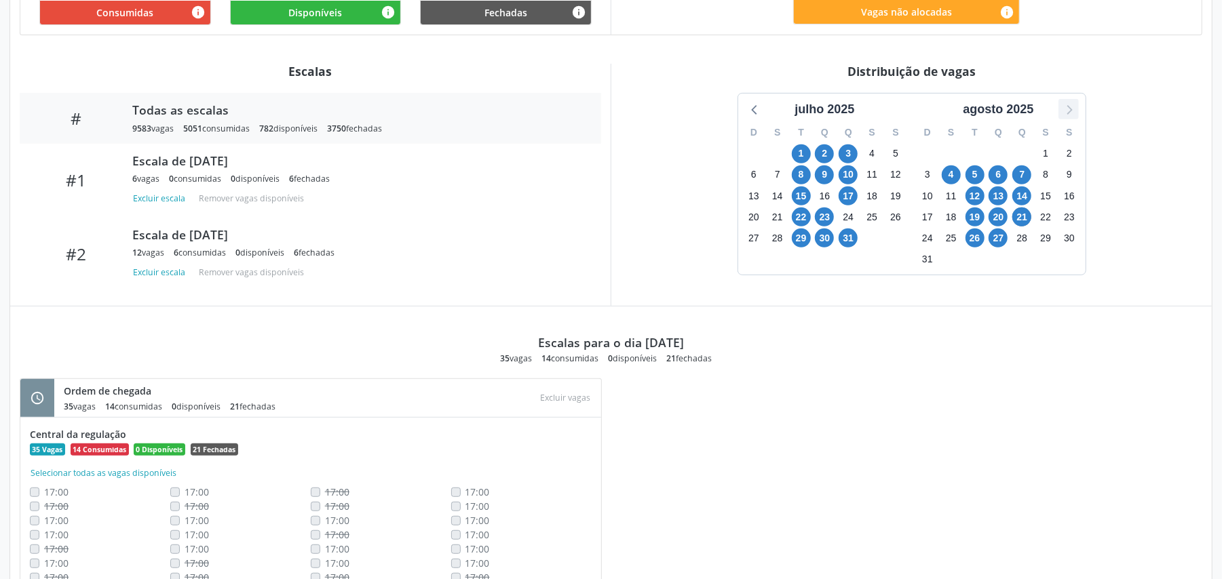
click at [1075, 106] on icon at bounding box center [1069, 109] width 18 height 18
click at [1027, 157] on span "2" at bounding box center [1021, 154] width 19 height 19
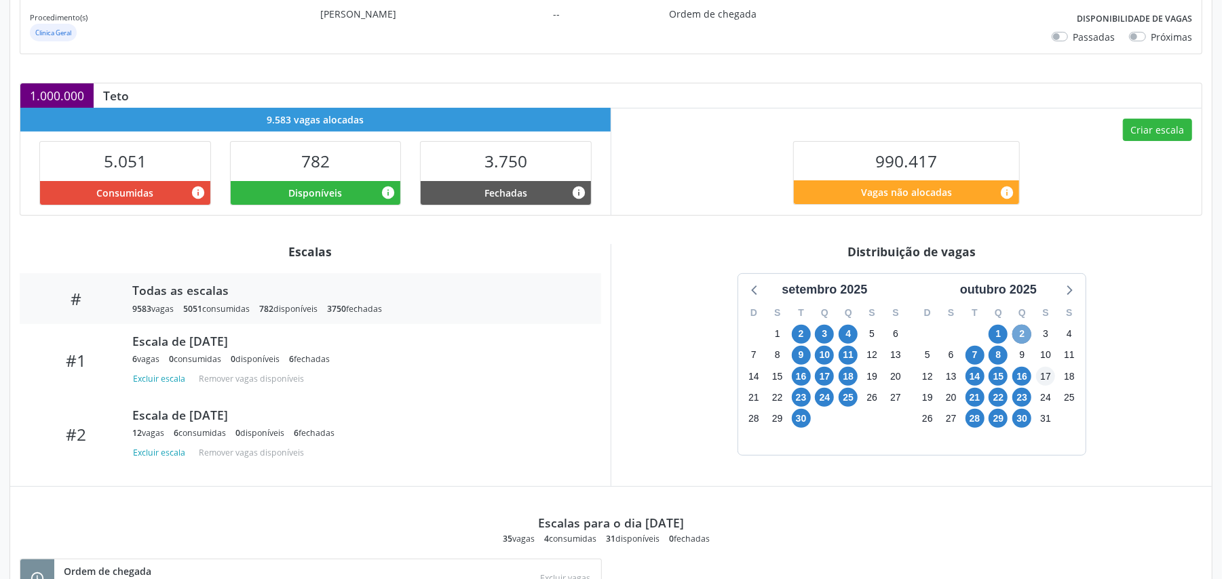
scroll to position [223, 0]
